Goal: Communication & Community: Share content

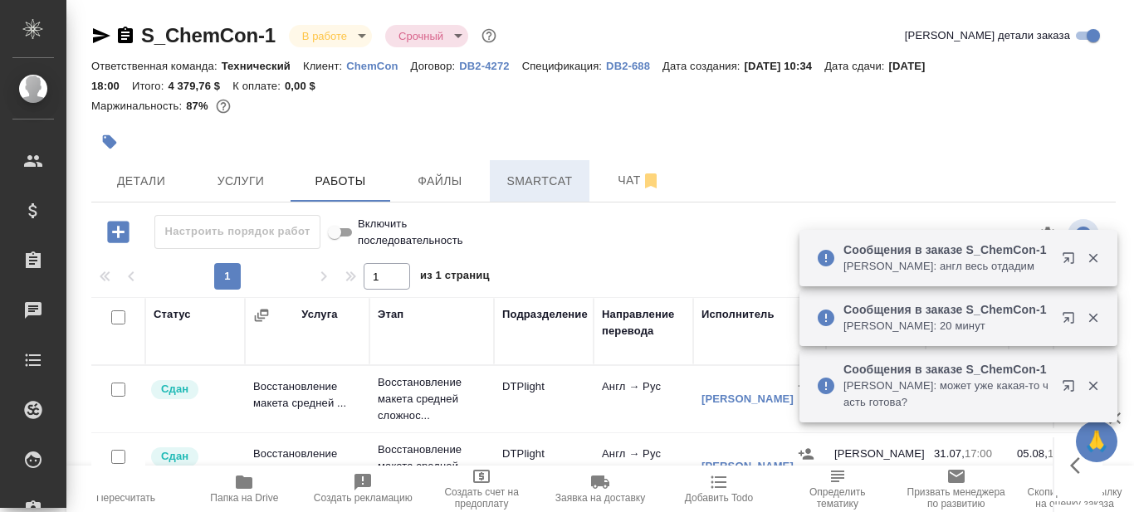
click at [549, 178] on span "Smartcat" at bounding box center [540, 181] width 80 height 21
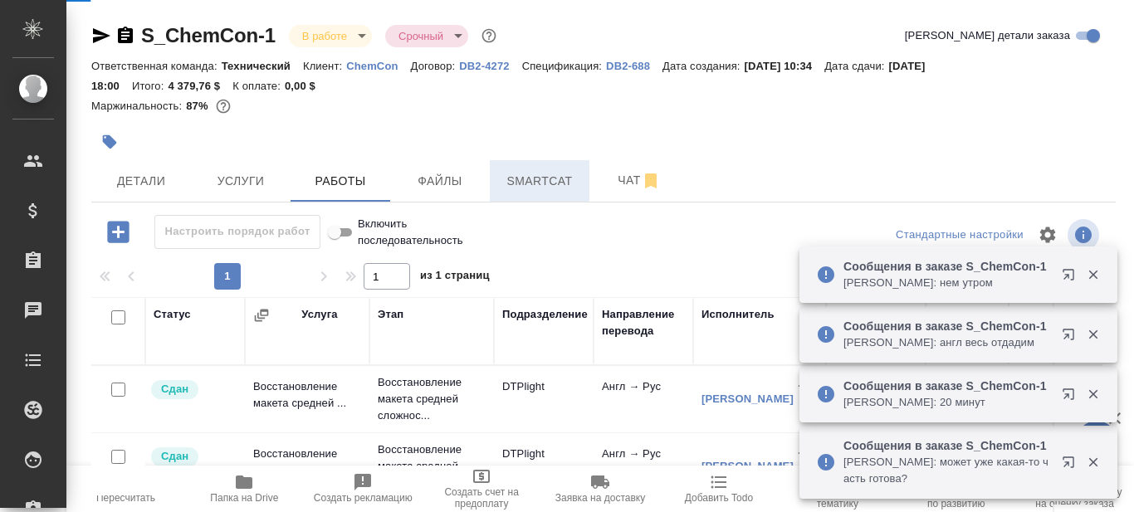
scroll to position [609, 0]
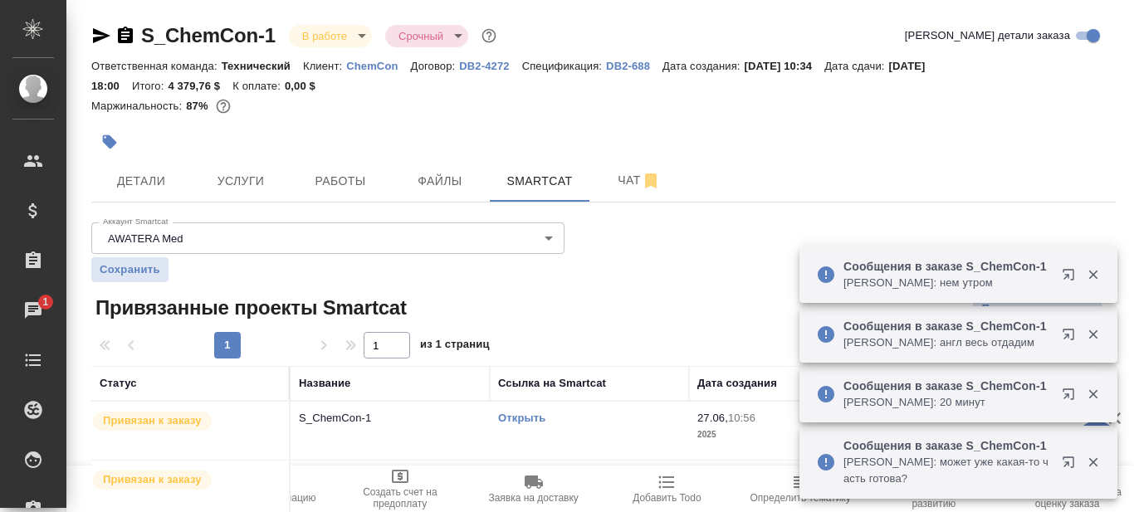
scroll to position [62, 0]
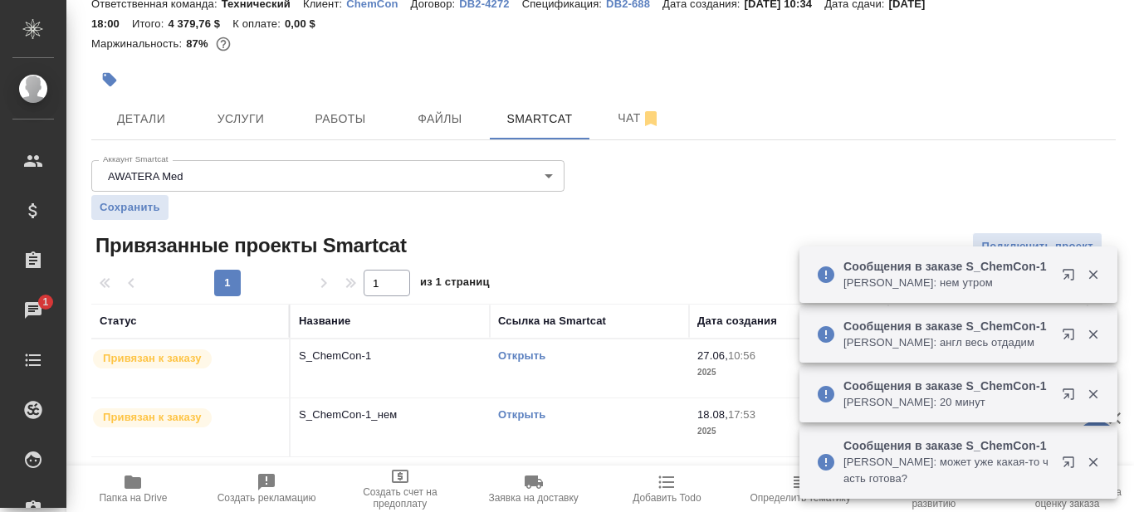
click at [535, 412] on link "Открыть" at bounding box center [521, 414] width 47 height 12
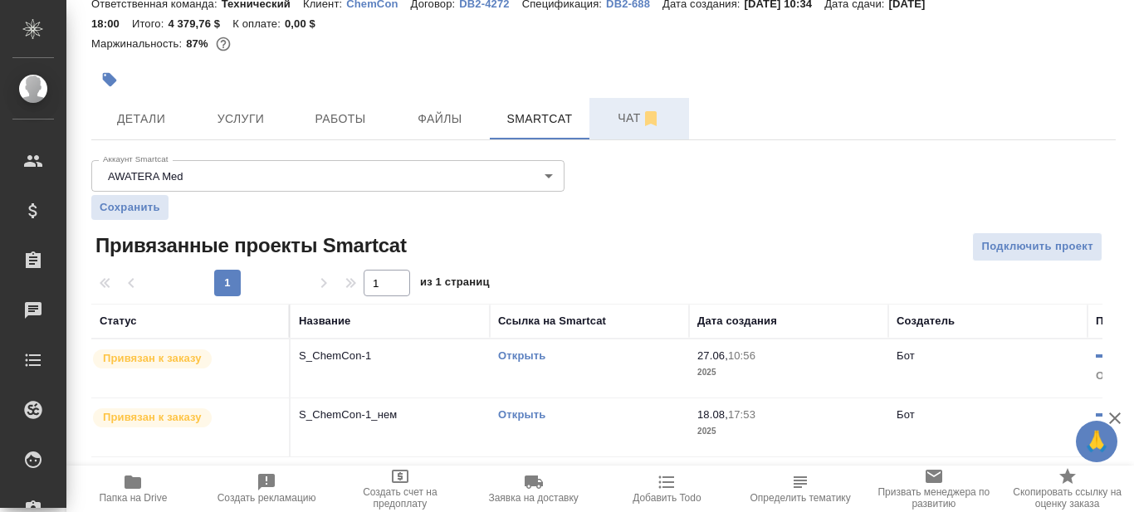
click at [625, 121] on span "Чат" at bounding box center [639, 118] width 80 height 21
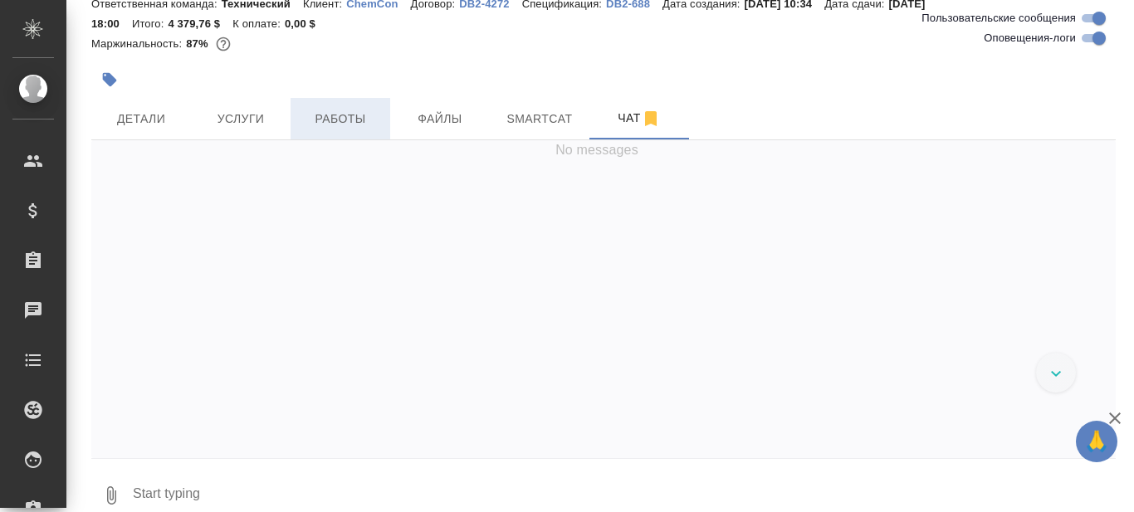
click at [343, 124] on span "Работы" at bounding box center [340, 119] width 80 height 21
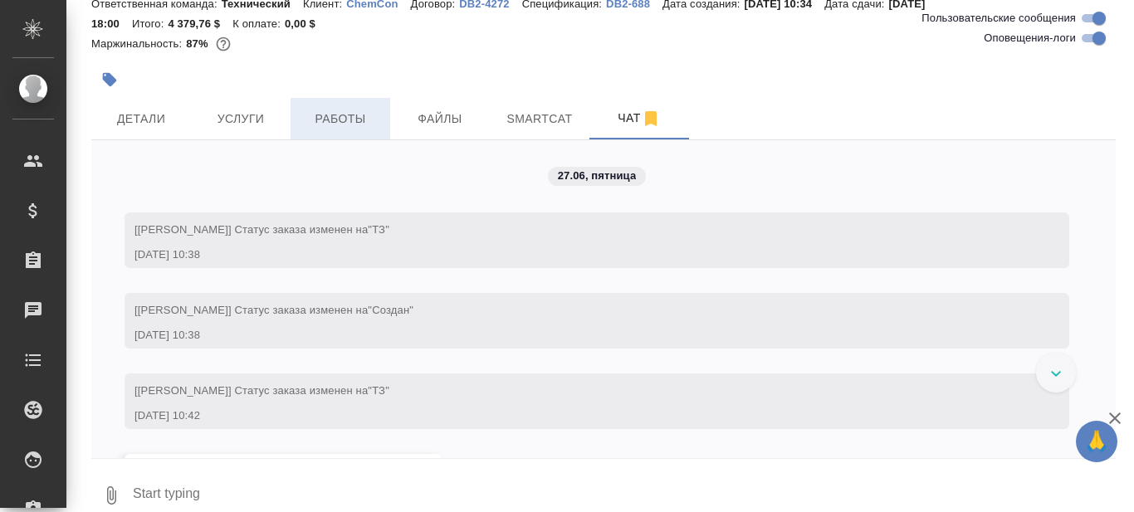
scroll to position [2245, 0]
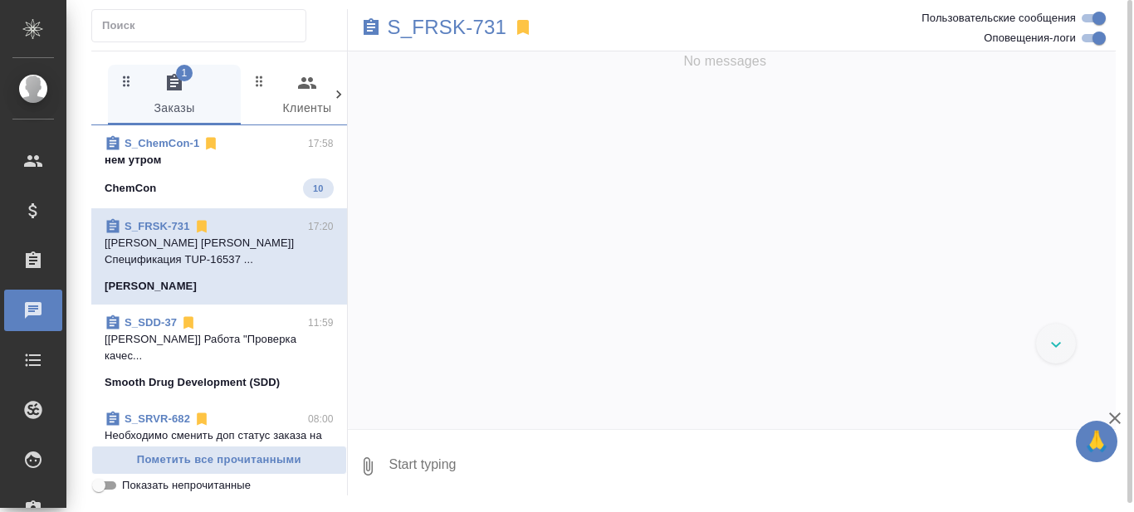
click at [208, 177] on span "S_ChemCon-1 17:58 нем утром ChemCon 10" at bounding box center [219, 166] width 229 height 63
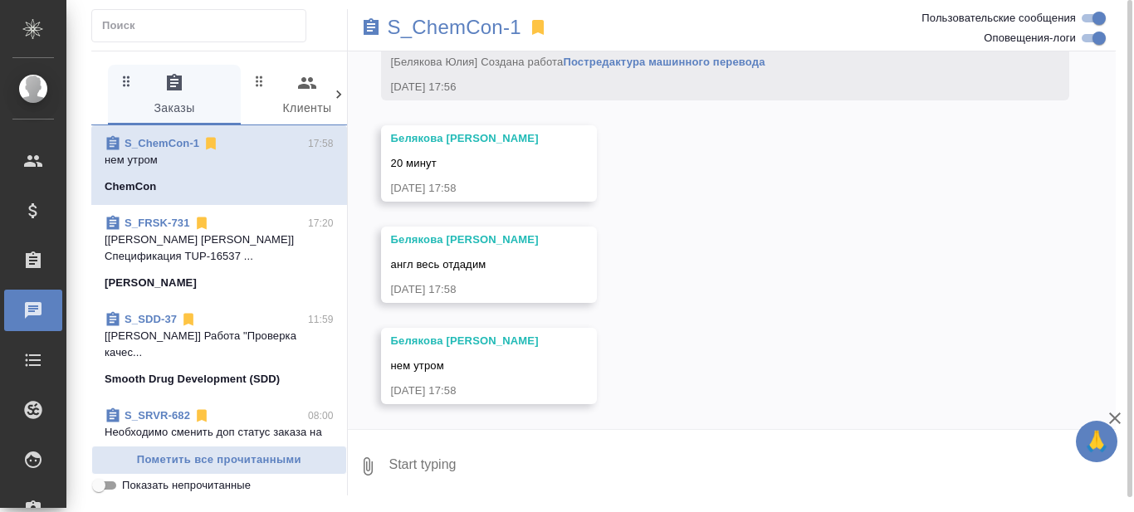
scroll to position [25372, 0]
click at [461, 462] on textarea at bounding box center [752, 466] width 729 height 56
click at [452, 466] on textarea at bounding box center [752, 466] width 729 height 56
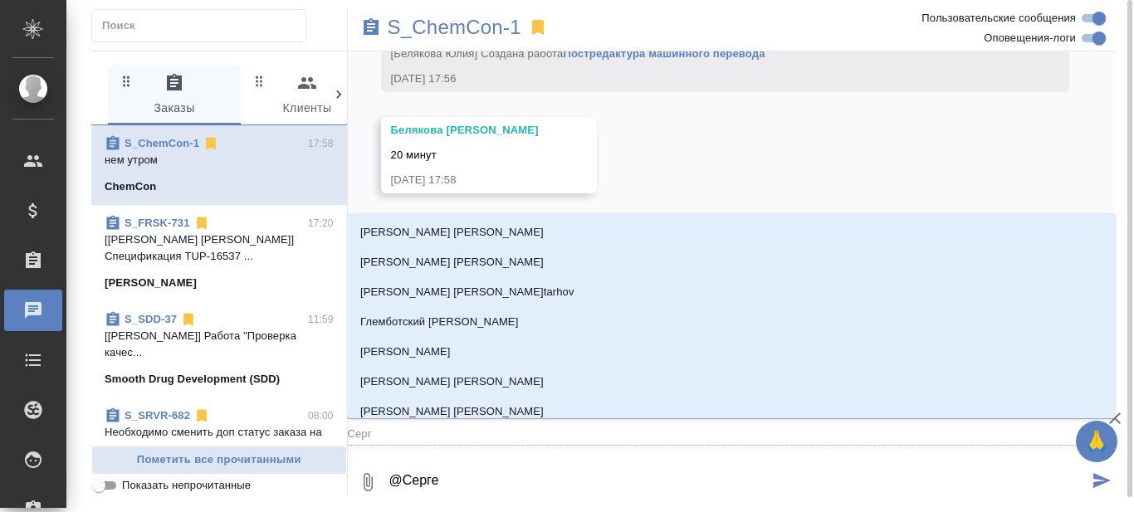
type textarea "@Сергее"
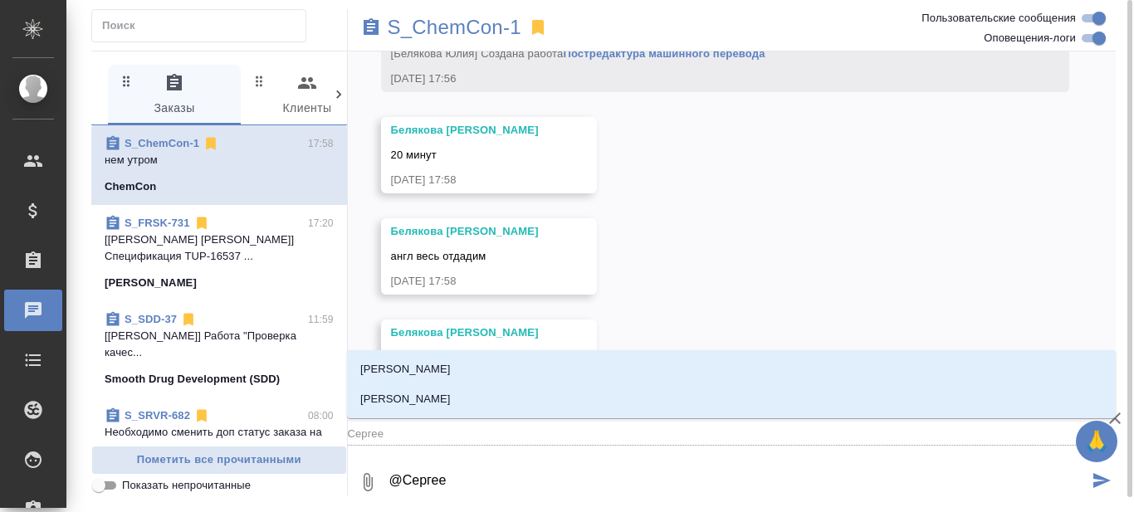
type input "Сергее"
type textarea "@Сергеев"
type input "[PERSON_NAME]"
type textarea "@[PERSON_NAME]"
type input "[PERSON_NAME]"
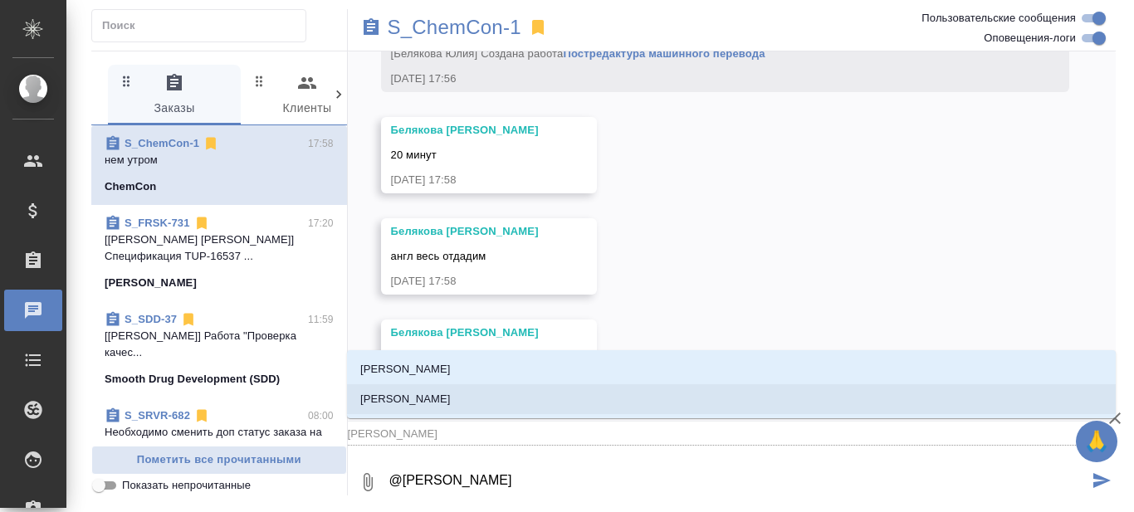
click at [443, 400] on p "[PERSON_NAME]" at bounding box center [405, 399] width 90 height 17
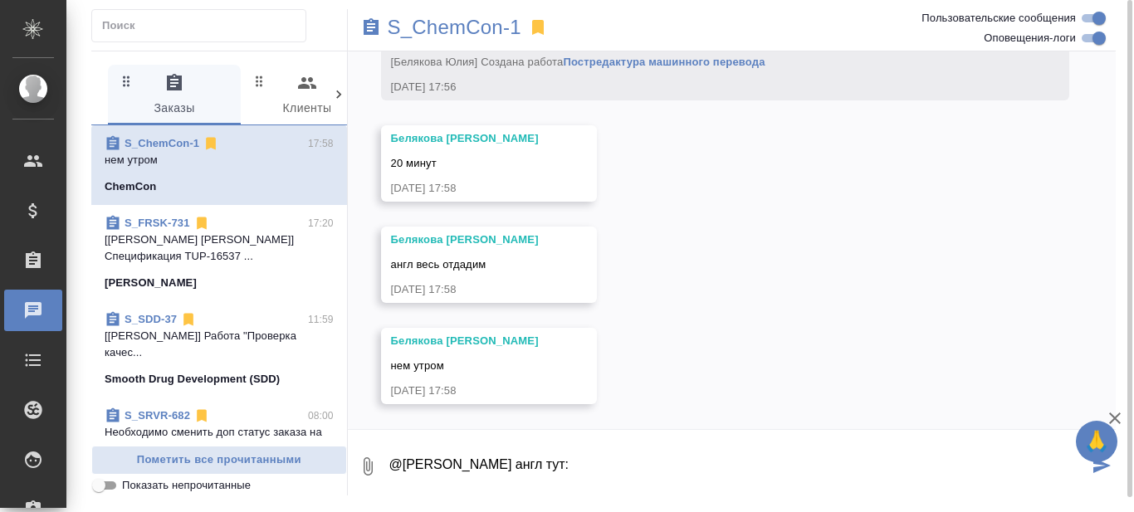
paste textarea "[URL][DOMAIN_NAME]"
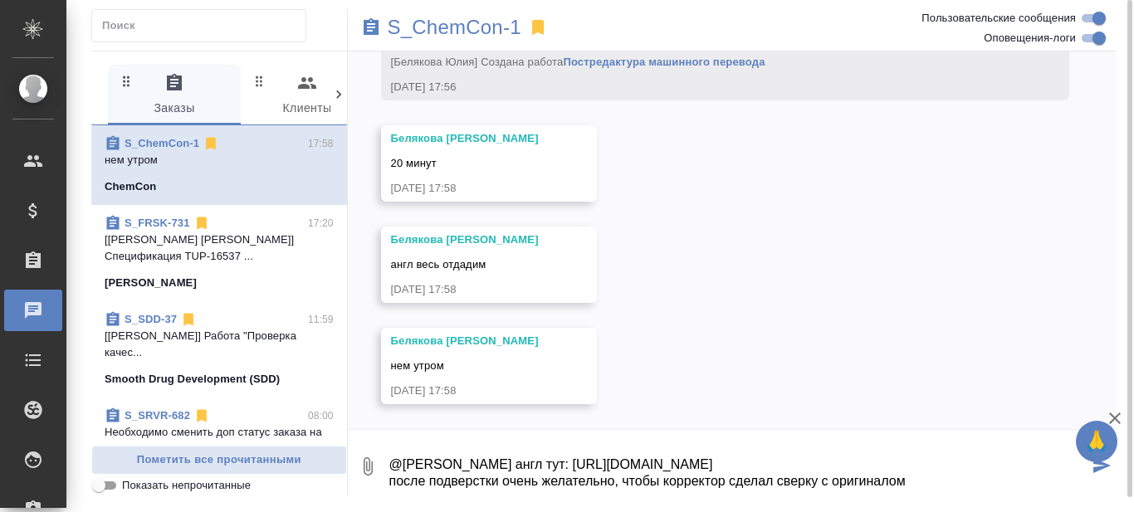
type textarea "@[PERSON_NAME] англ тут: [URL][DOMAIN_NAME] после подверстки очень желательно, …"
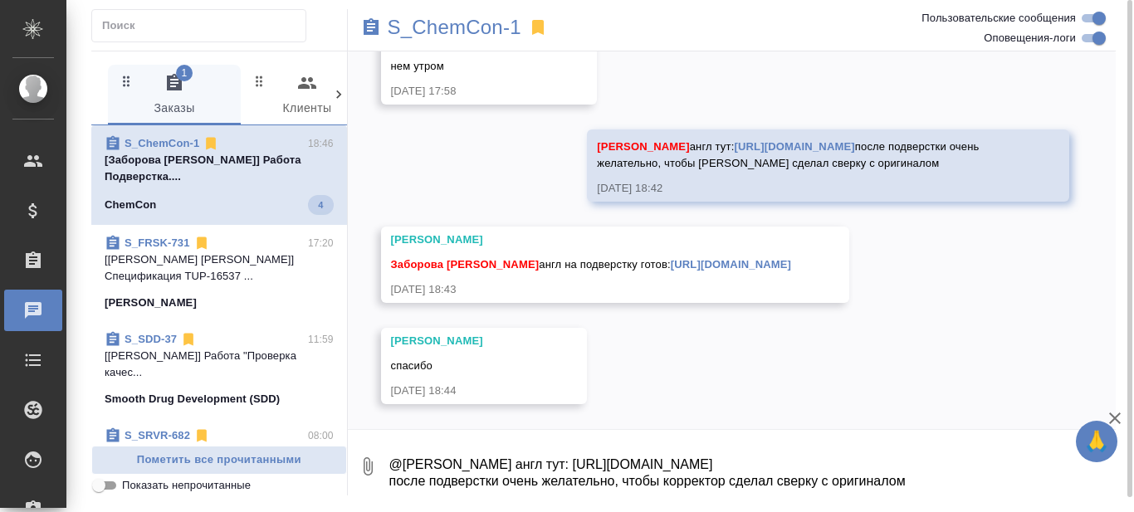
scroll to position [25721, 0]
click at [746, 364] on div "27.06, пятница [[PERSON_NAME] Валерия] Статус заказа изменен на "ТЗ" [DATE] 10:…" at bounding box center [732, 240] width 769 height 378
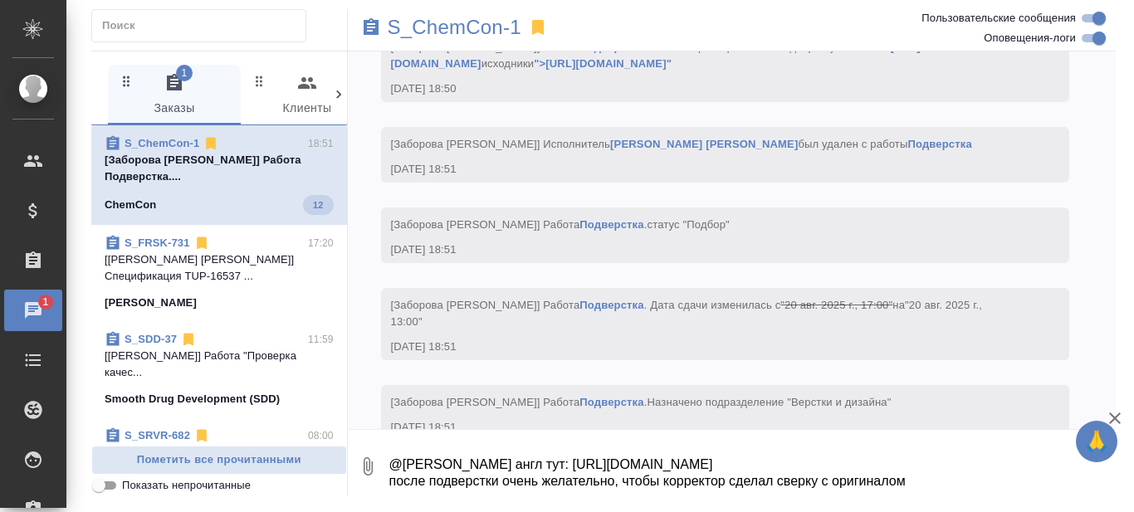
scroll to position [27195, 0]
